Goal: Register for event/course

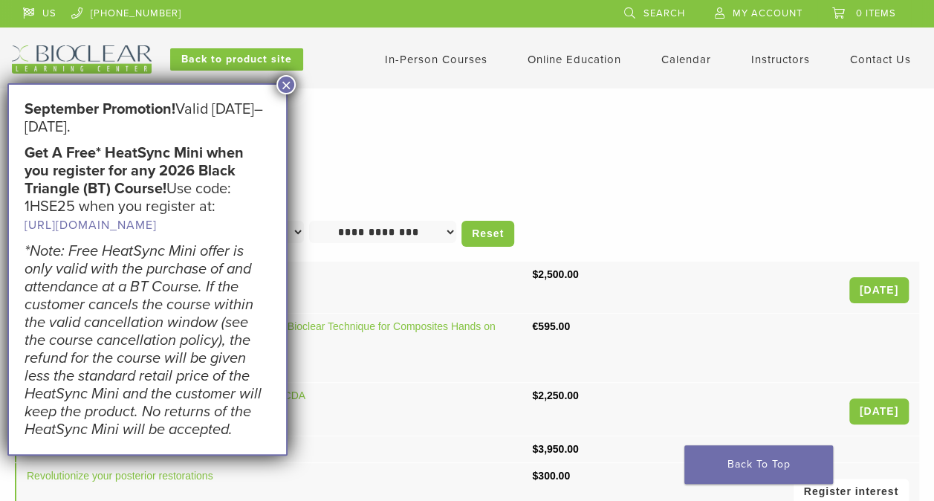
click at [284, 88] on button "×" at bounding box center [286, 84] width 19 height 19
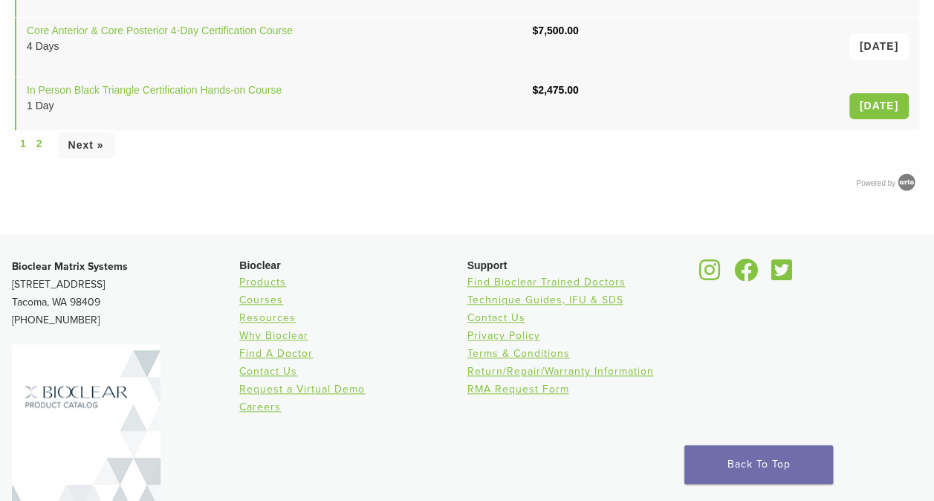
scroll to position [700, 0]
click at [265, 300] on link "Courses" at bounding box center [261, 298] width 44 height 13
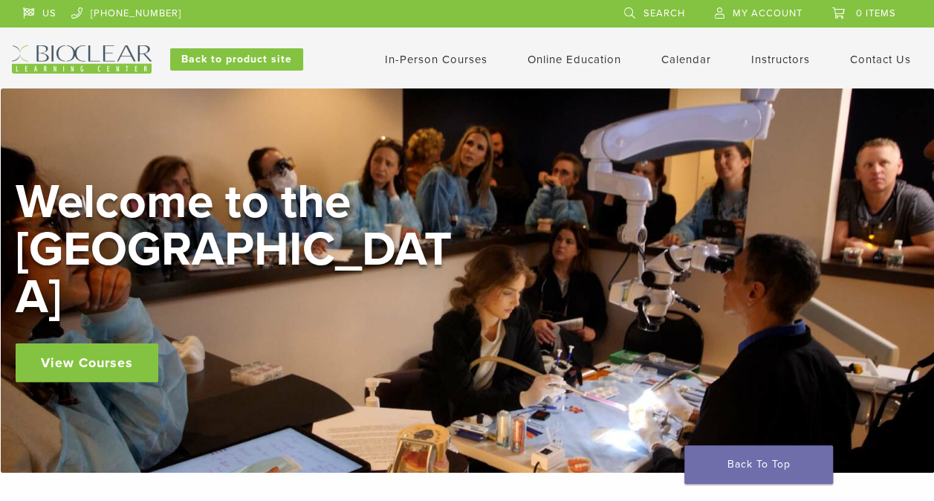
click at [68, 343] on link "View Courses" at bounding box center [87, 362] width 143 height 39
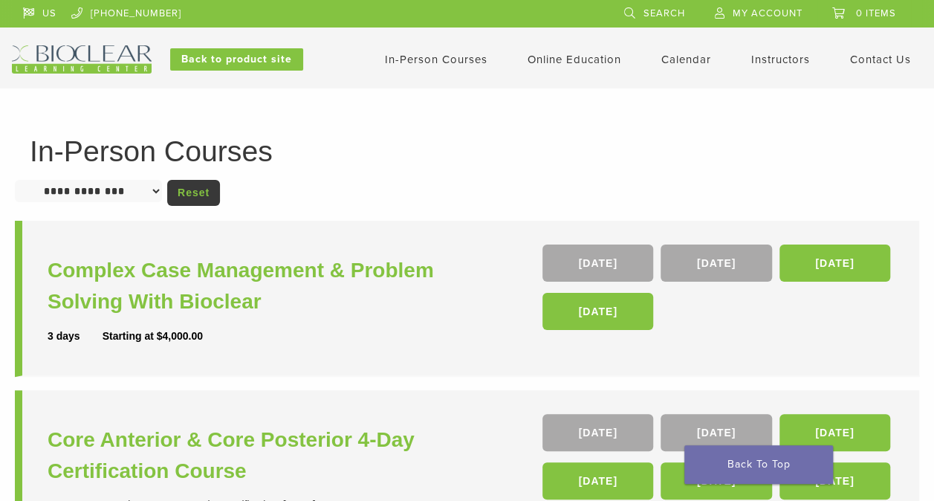
click at [605, 268] on link "[DATE]" at bounding box center [598, 263] width 111 height 37
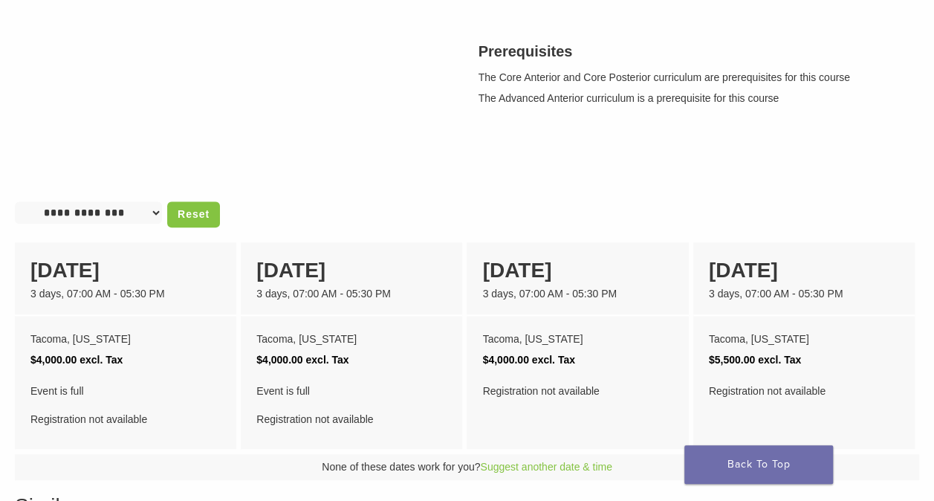
scroll to position [564, 0]
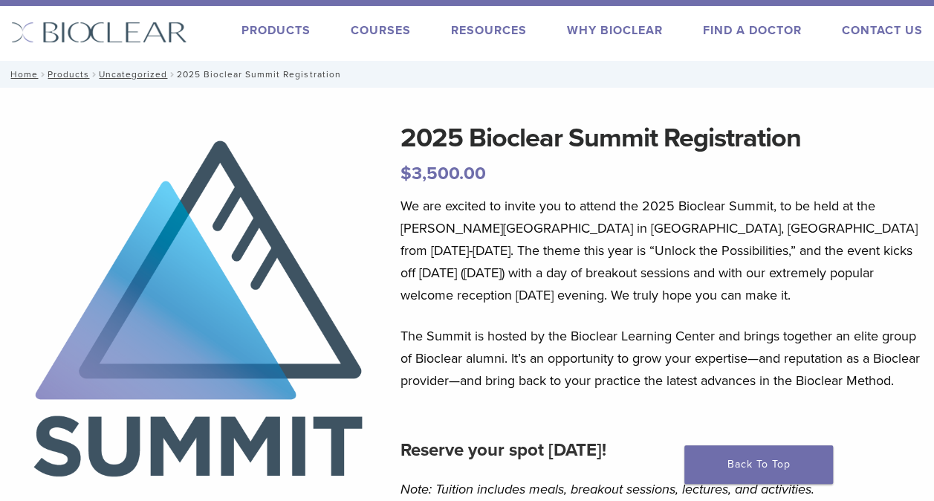
scroll to position [15, 0]
